Goal: Task Accomplishment & Management: Manage account settings

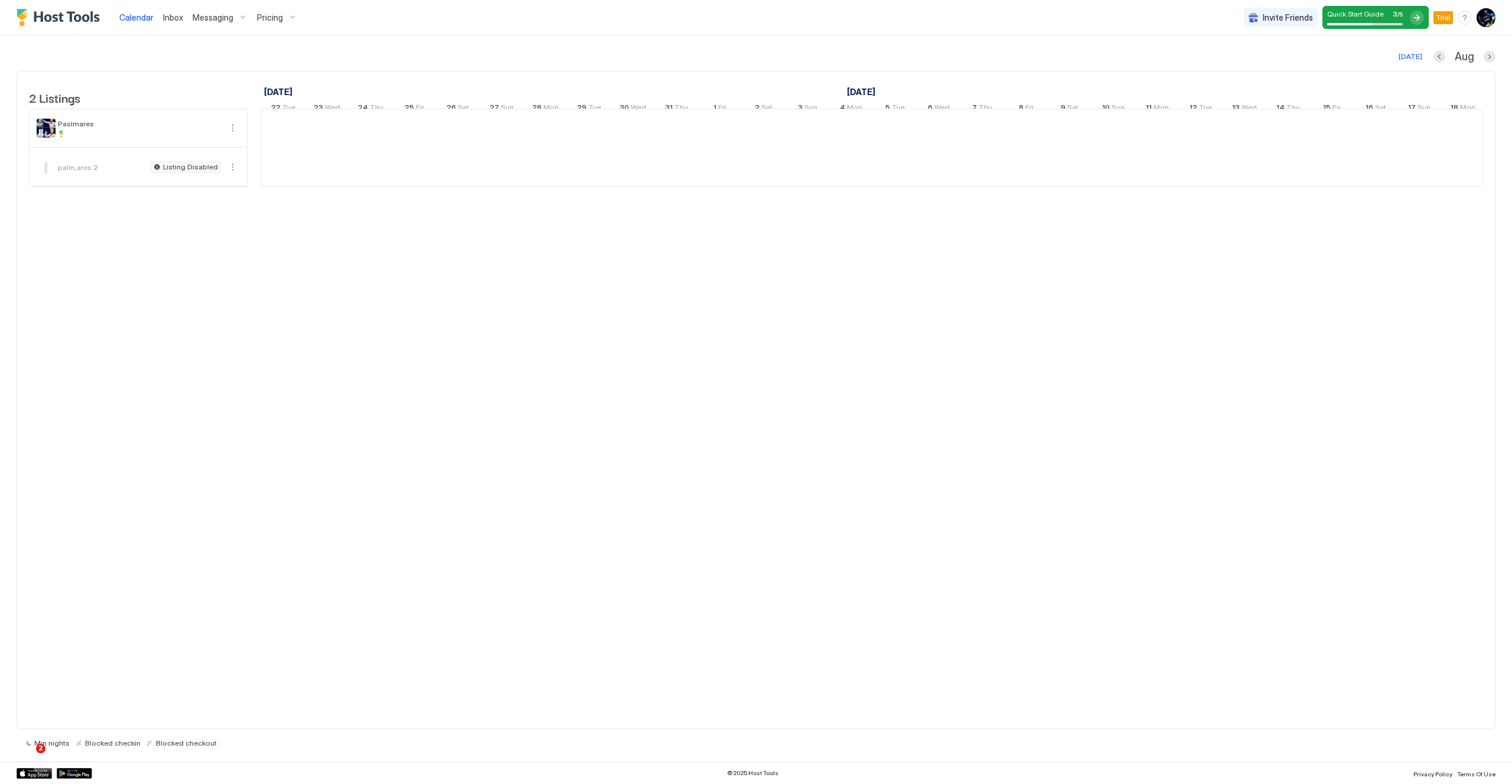
scroll to position [0, 875]
click at [882, 136] on div at bounding box center [895, 128] width 44 height 39
click at [855, 147] on div at bounding box center [851, 128] width 44 height 39
click at [92, 138] on div at bounding box center [139, 134] width 163 height 7
click at [230, 135] on button "More options" at bounding box center [233, 128] width 14 height 14
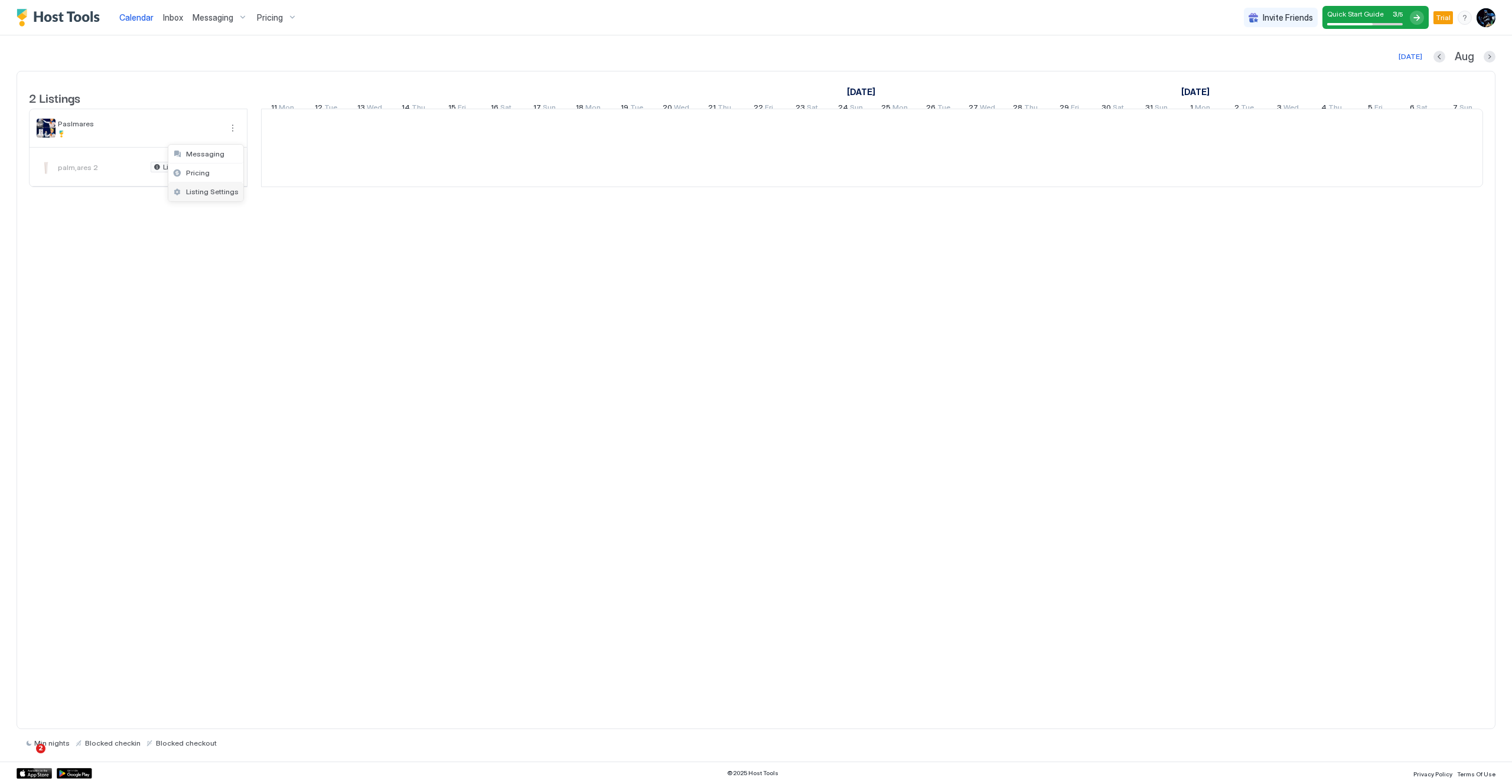
click at [204, 194] on span "Listing Settings" at bounding box center [213, 191] width 53 height 9
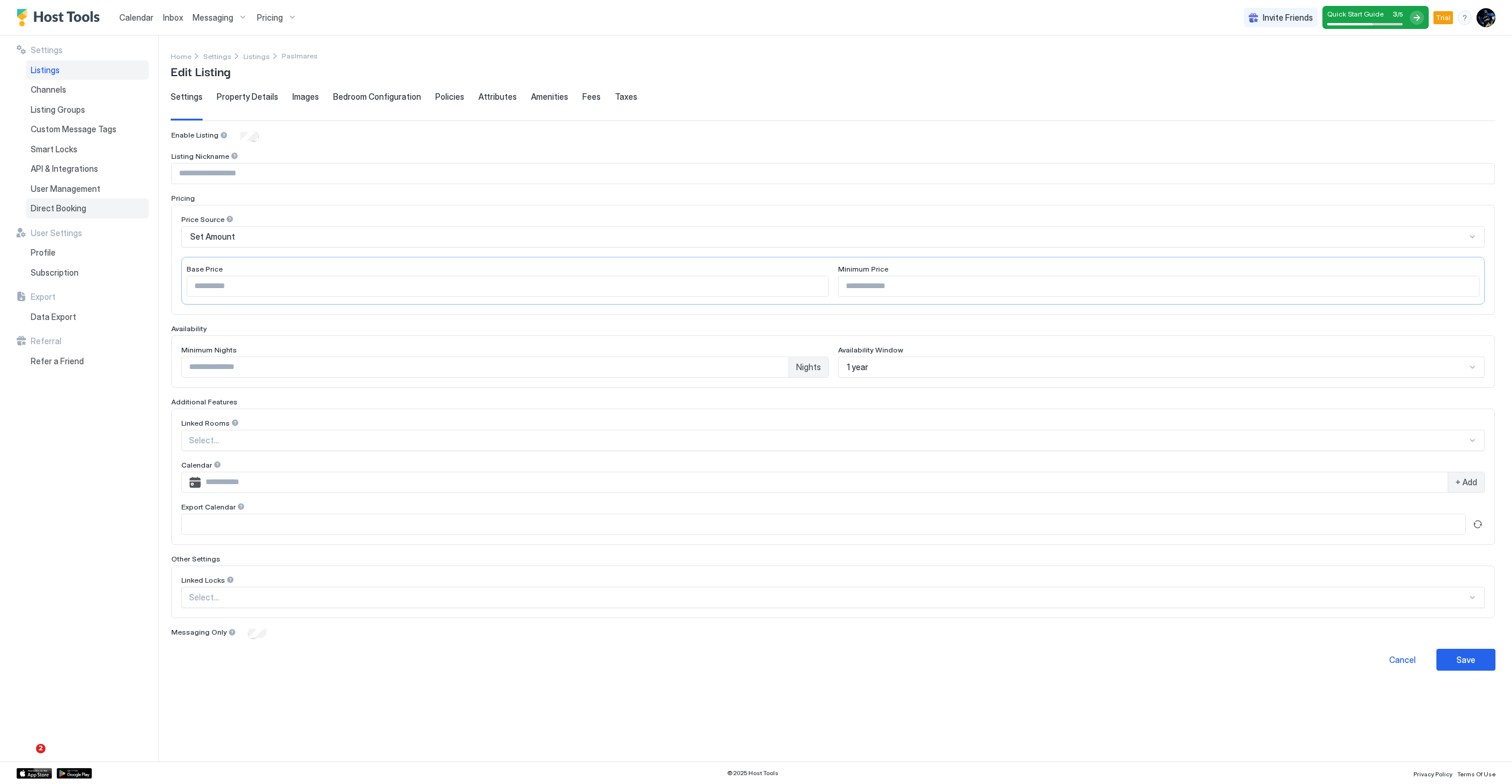
click at [48, 207] on span "Direct Booking" at bounding box center [58, 208] width 55 height 11
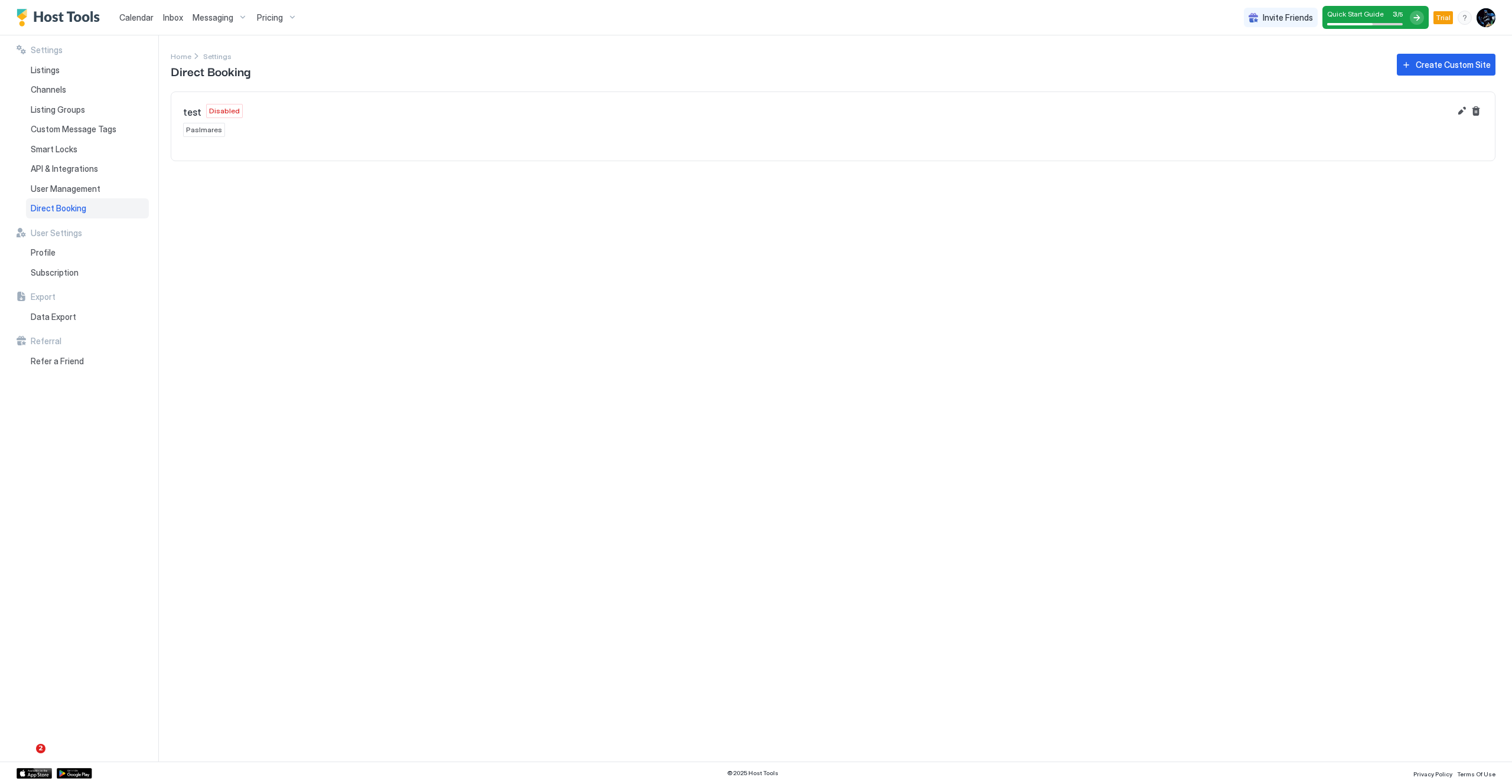
click at [193, 126] on span "Paslmares" at bounding box center [205, 129] width 36 height 11
click at [1460, 108] on button "Edit" at bounding box center [1462, 110] width 14 height 14
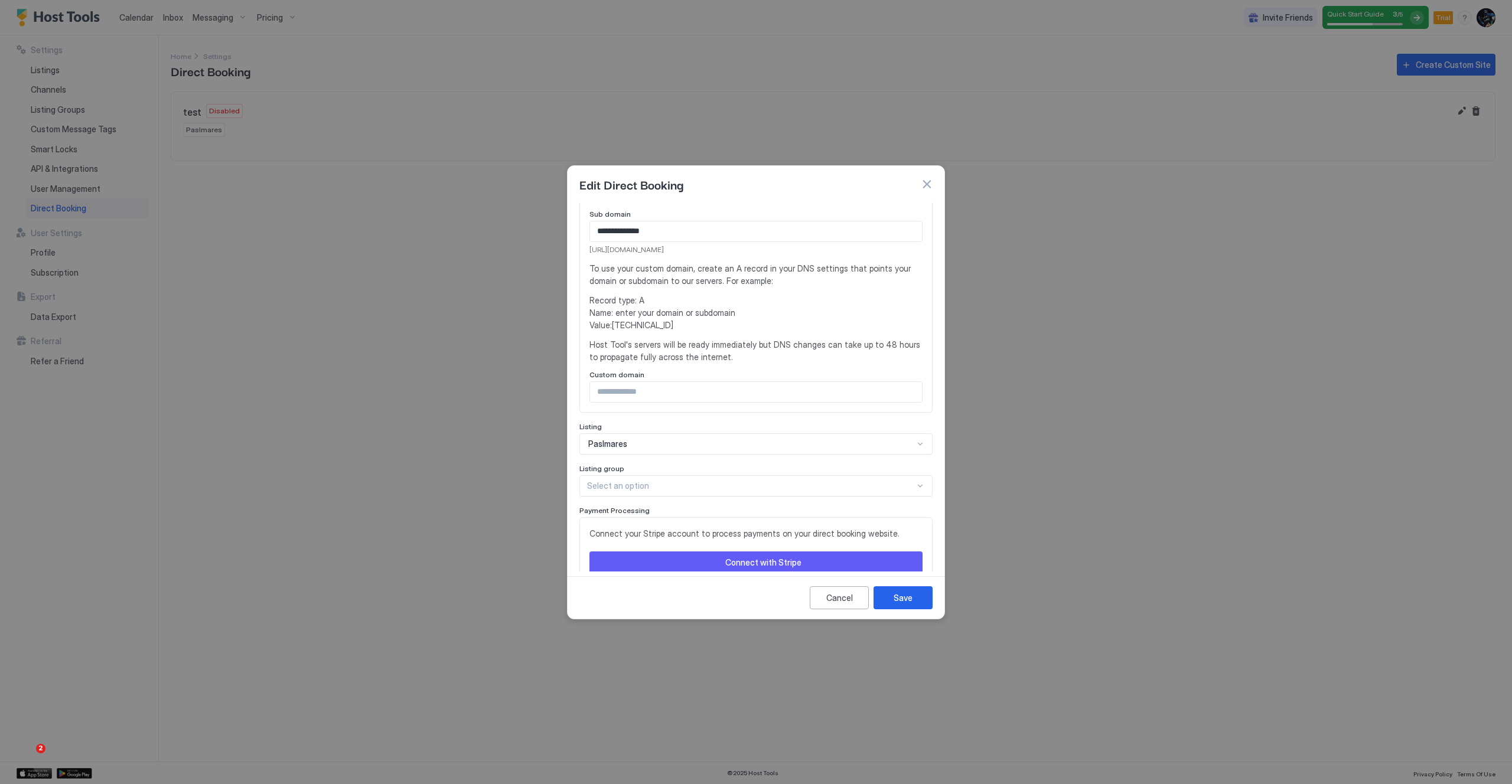
scroll to position [232, 0]
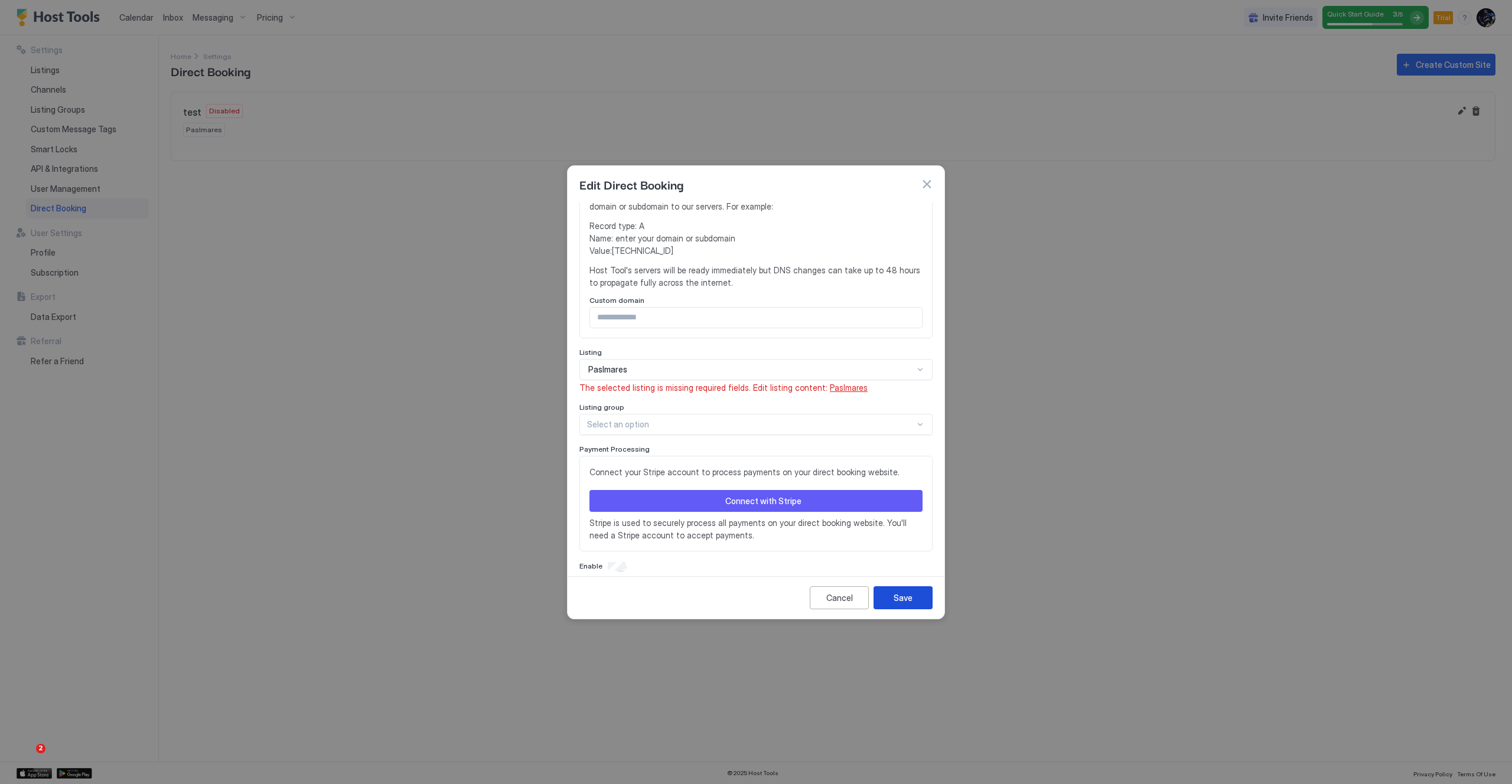
click at [901, 603] on div "Save" at bounding box center [903, 598] width 19 height 12
click at [831, 387] on span "Paslmares" at bounding box center [849, 387] width 38 height 10
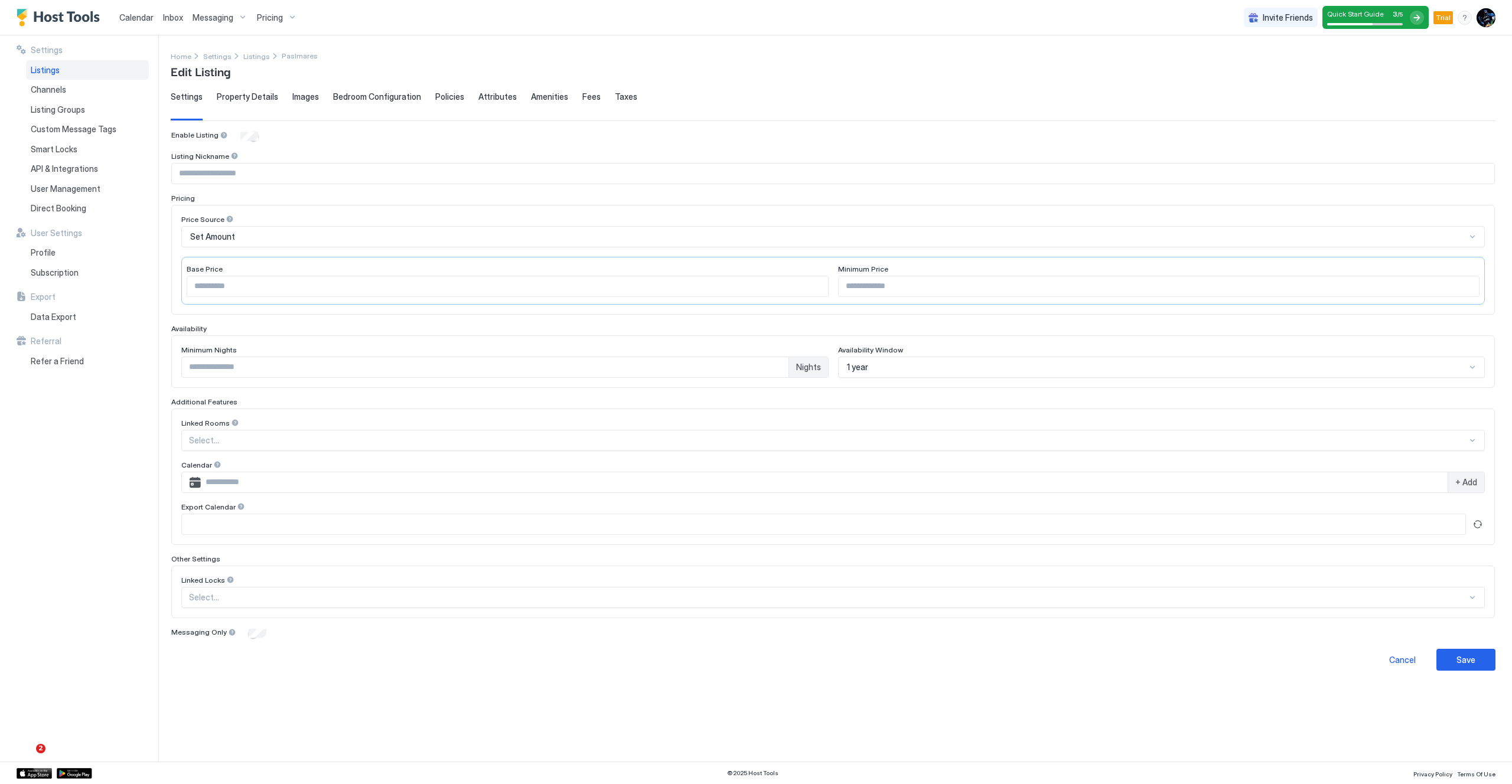
click at [244, 95] on span "Property Details" at bounding box center [247, 96] width 61 height 11
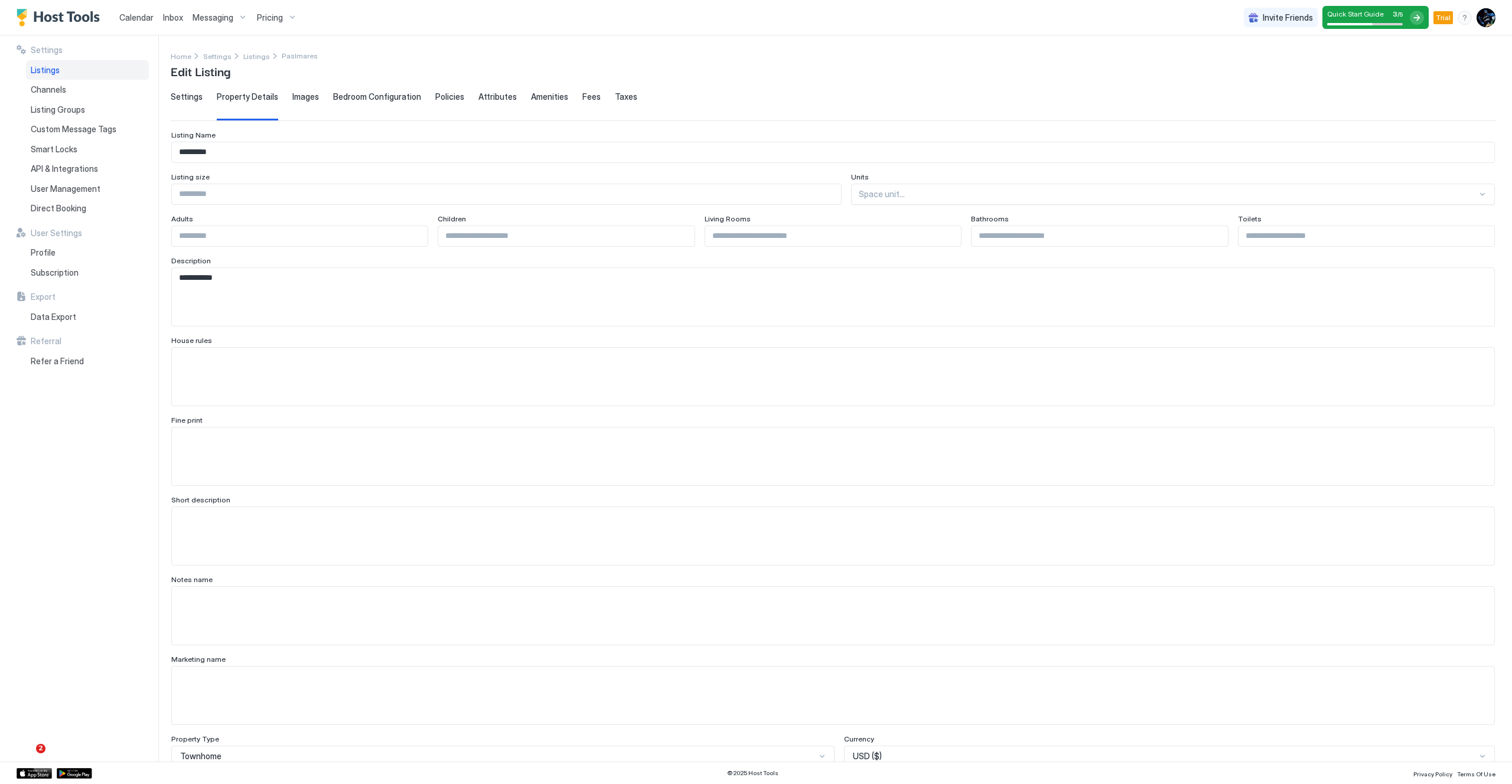
click at [310, 101] on span "Images" at bounding box center [306, 96] width 26 height 11
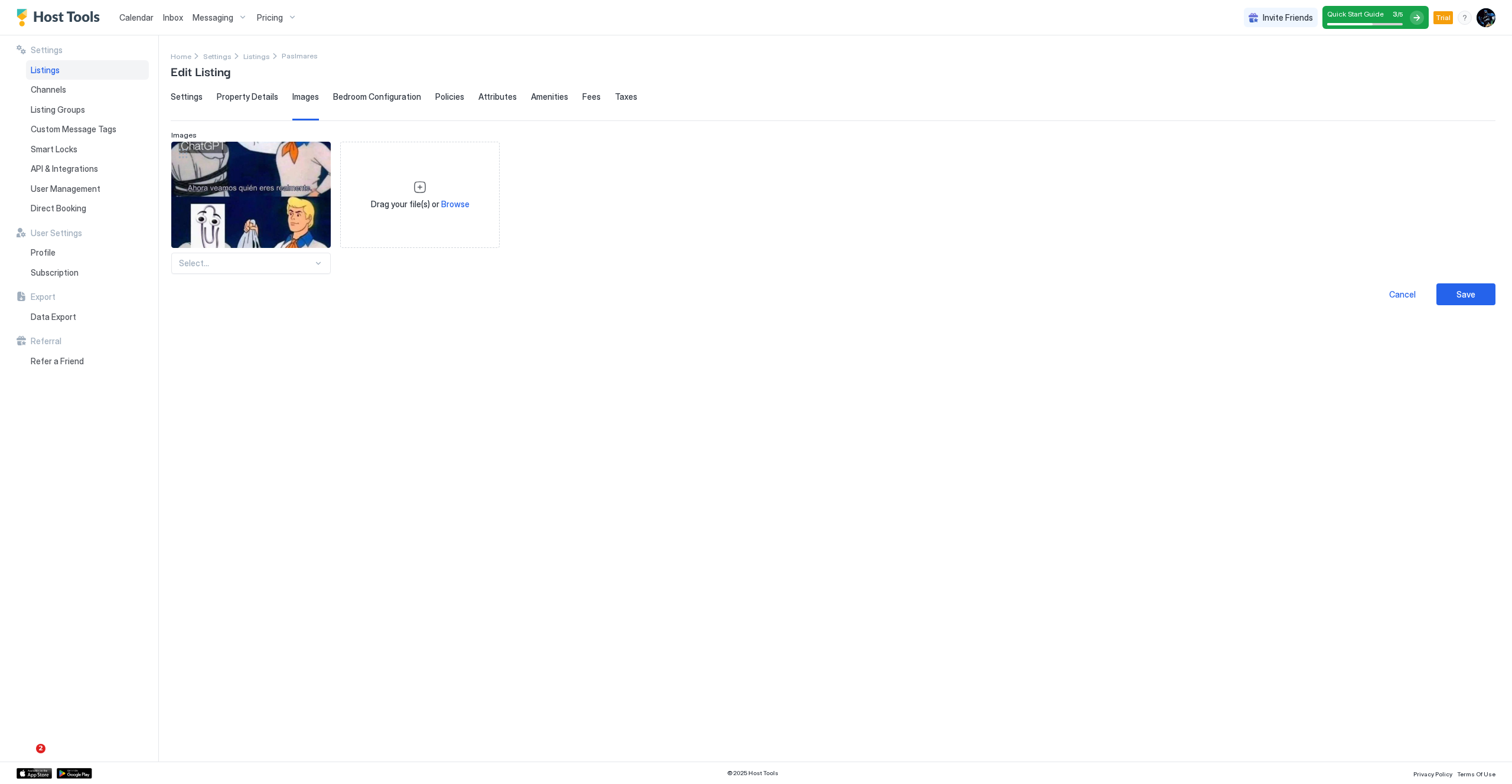
click at [374, 97] on span "Bedroom Configuration" at bounding box center [377, 96] width 88 height 11
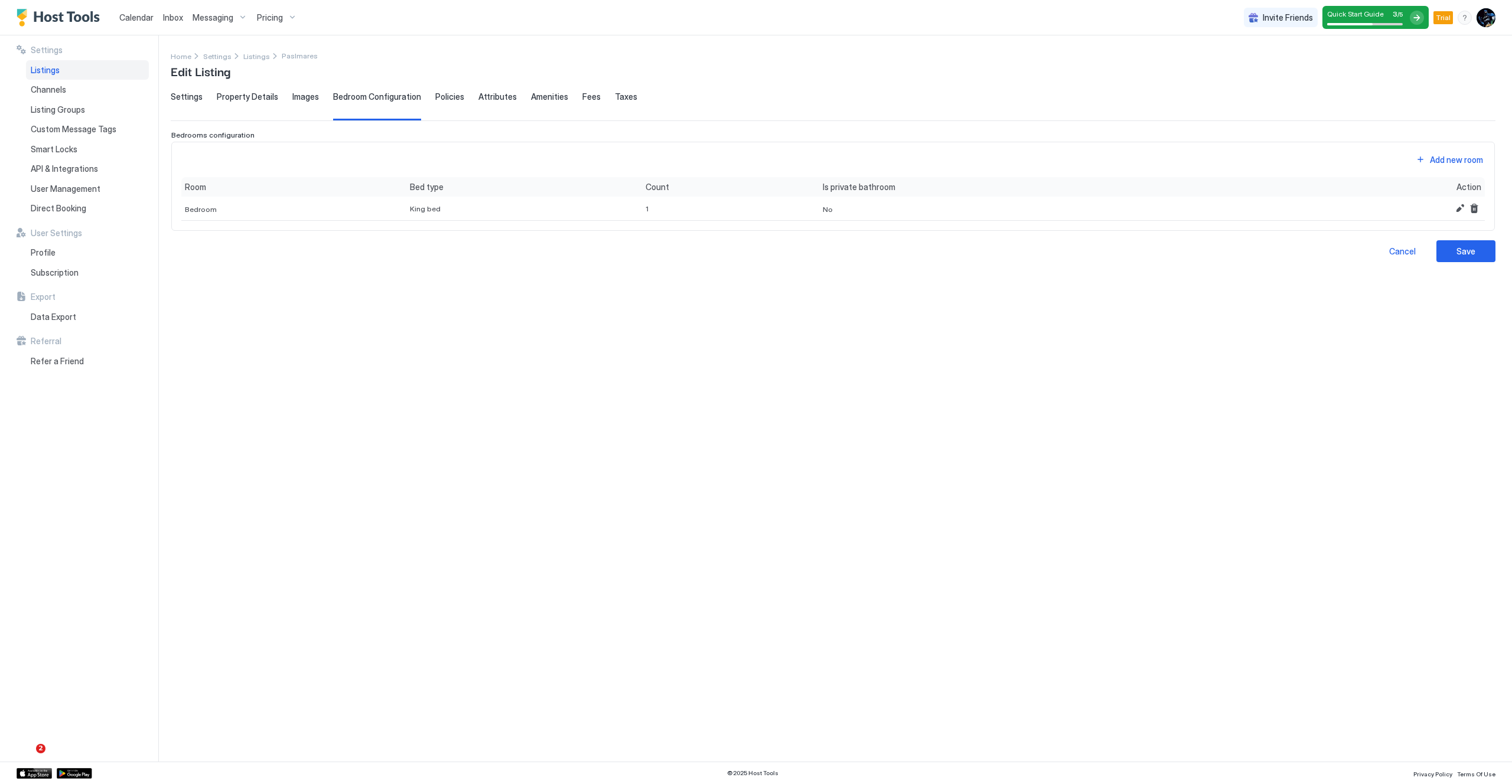
click at [446, 96] on span "Policies" at bounding box center [450, 96] width 29 height 11
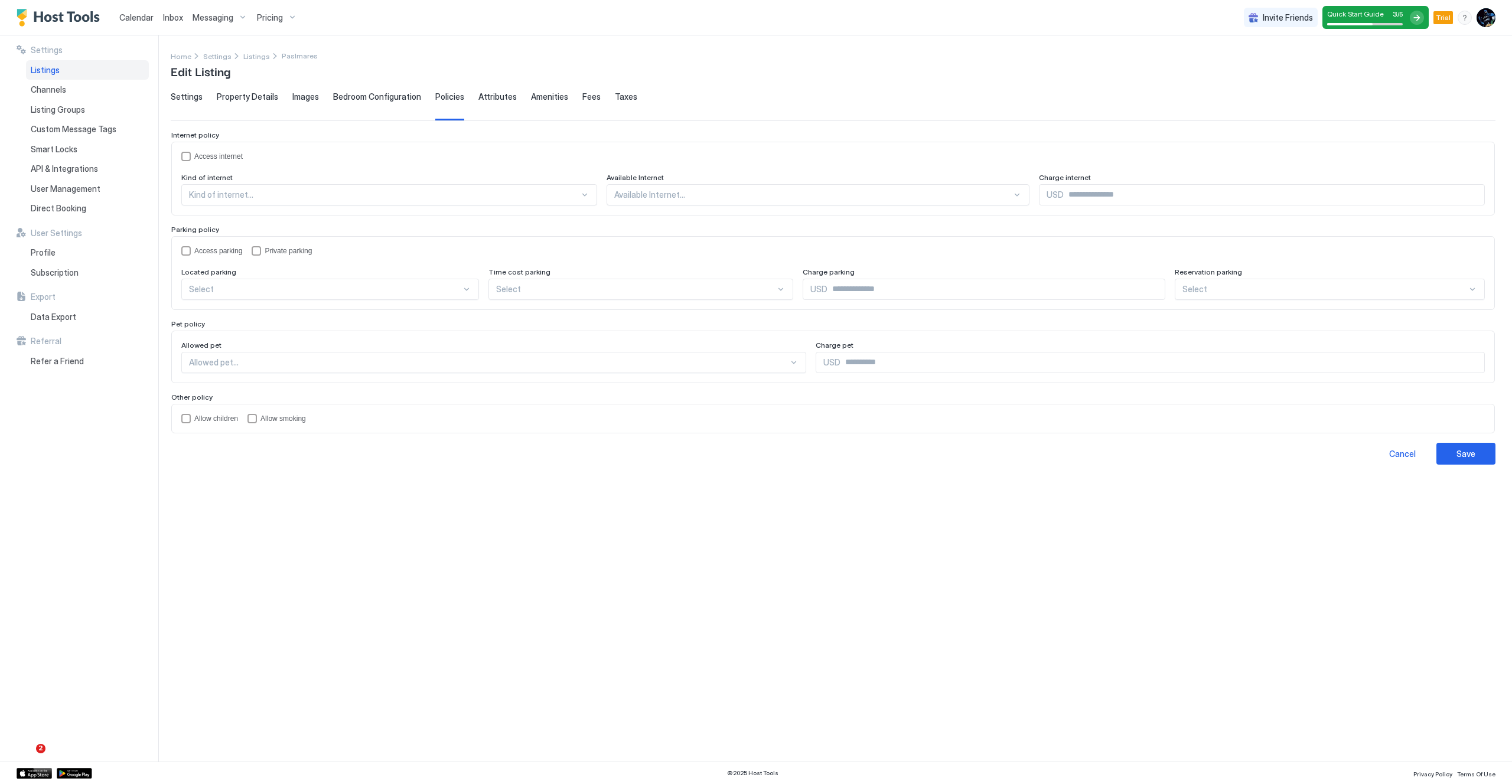
click at [492, 96] on span "Attributes" at bounding box center [497, 96] width 39 height 11
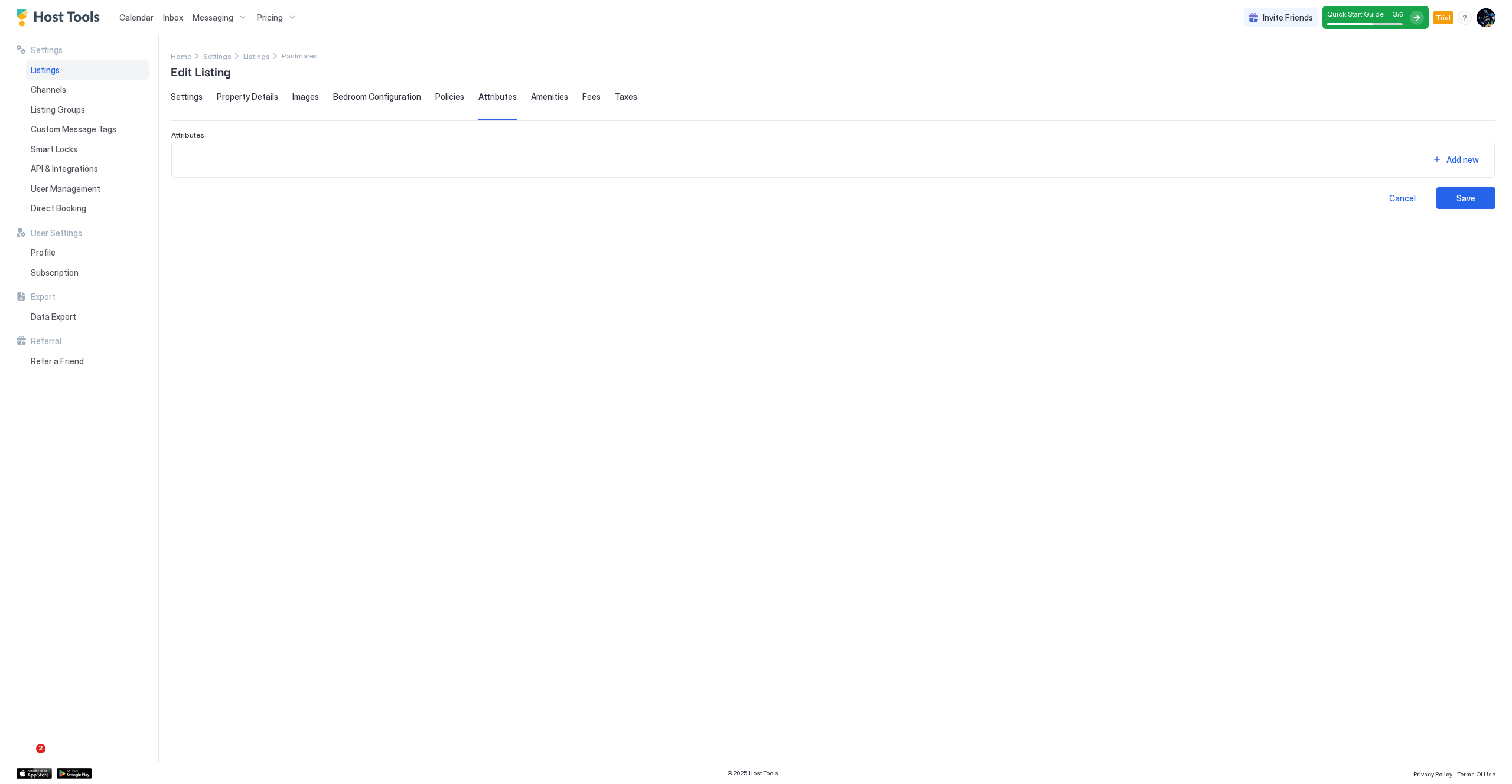
drag, startPoint x: 549, startPoint y: 105, endPoint x: 563, endPoint y: 107, distance: 14.1
click at [549, 105] on div "Amenities" at bounding box center [549, 106] width 37 height 29
click at [582, 99] on span "Fees" at bounding box center [591, 96] width 18 height 11
click at [622, 103] on div "Taxes" at bounding box center [626, 106] width 22 height 29
click at [172, 95] on span "Settings" at bounding box center [186, 96] width 32 height 11
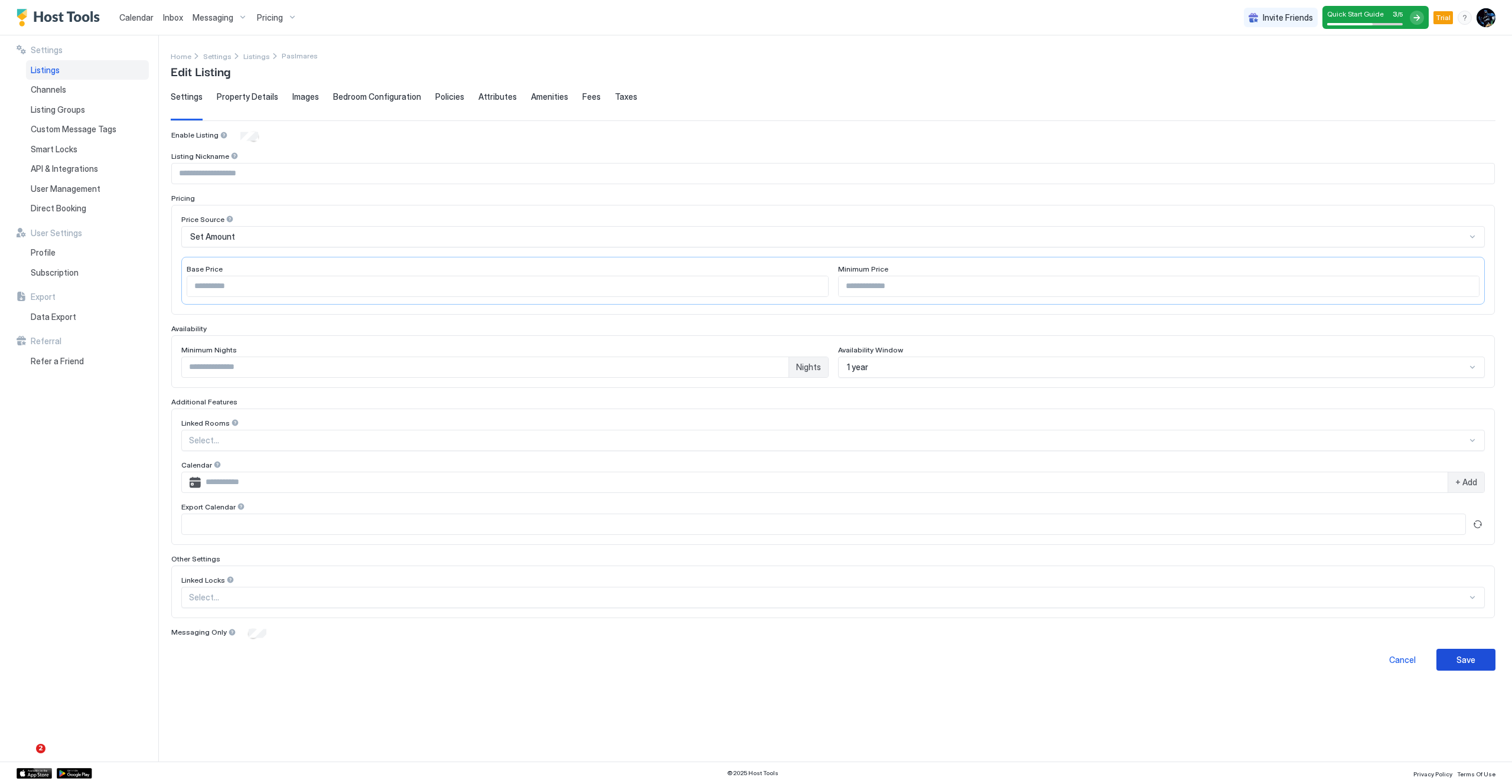
click at [1458, 661] on div "Save" at bounding box center [1466, 660] width 19 height 12
click at [68, 17] on img "Host Tools Logo" at bounding box center [60, 17] width 88 height 17
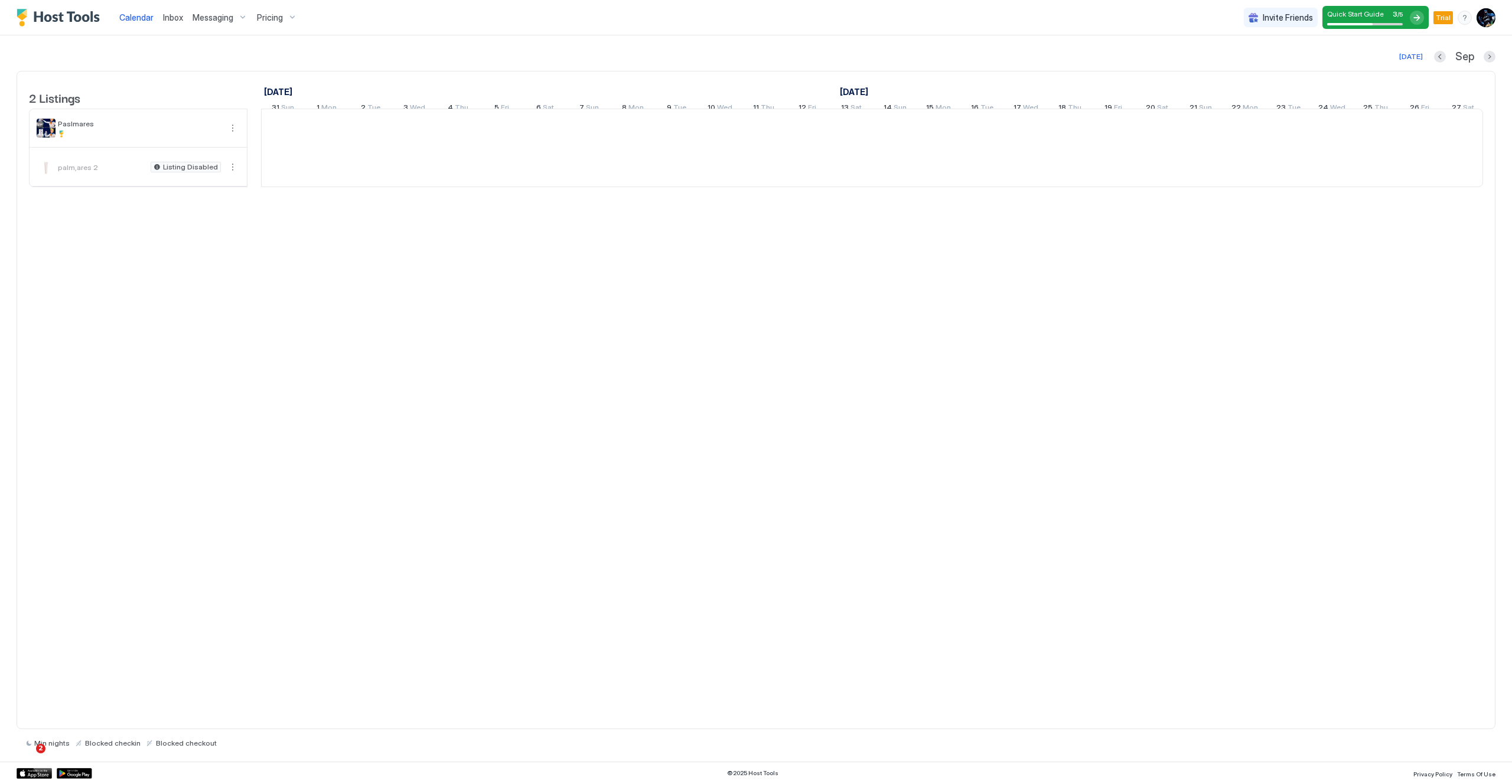
scroll to position [0, 657]
click at [1491, 17] on img "User profile" at bounding box center [1486, 17] width 19 height 19
click at [1491, 17] on div at bounding box center [756, 392] width 1512 height 784
click at [1109, 33] on div at bounding box center [756, 392] width 1512 height 784
